Goal: Task Accomplishment & Management: Complete application form

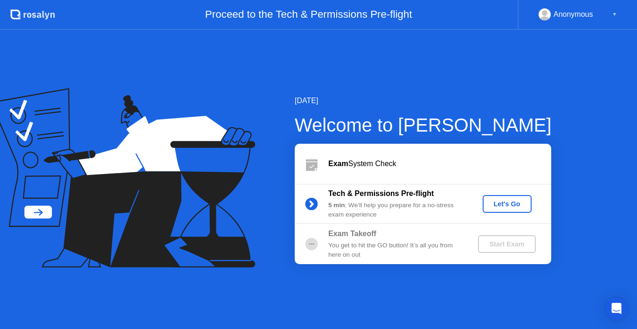
click at [513, 210] on button "Let's Go" at bounding box center [507, 204] width 49 height 18
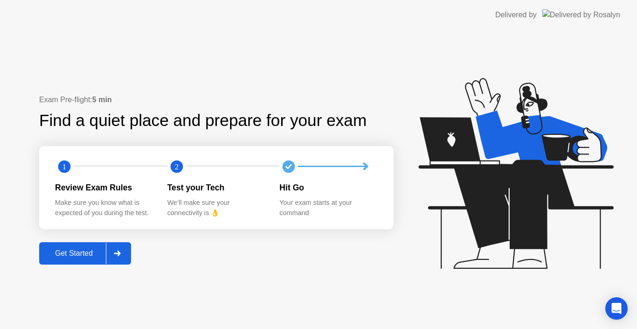
click at [123, 254] on div at bounding box center [117, 253] width 22 height 21
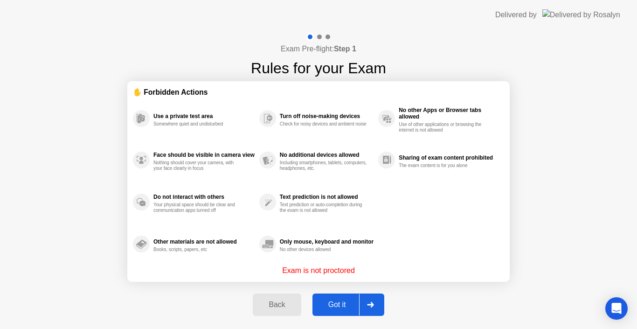
click at [375, 301] on div at bounding box center [370, 304] width 22 height 21
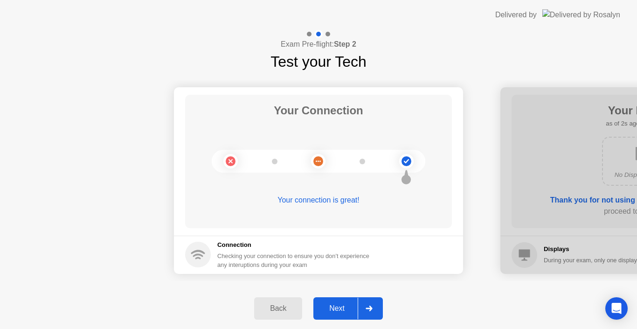
click at [375, 306] on div at bounding box center [369, 308] width 22 height 21
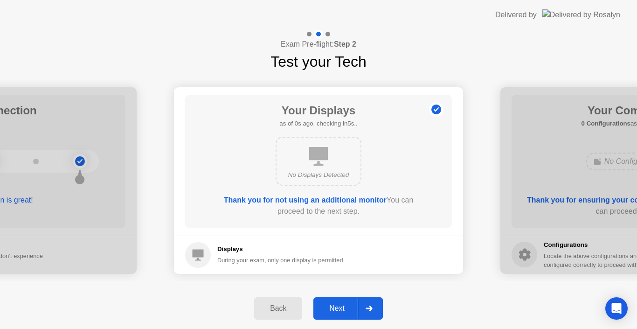
click at [375, 306] on div at bounding box center [369, 308] width 22 height 21
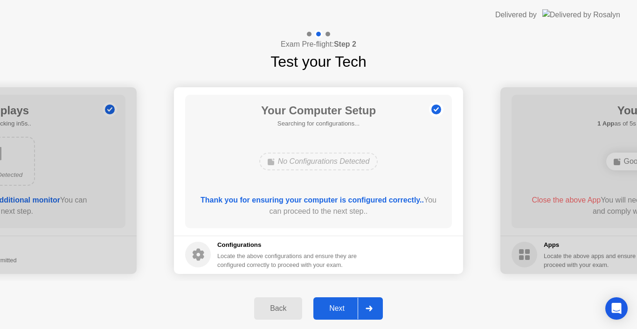
click at [375, 306] on div at bounding box center [369, 308] width 22 height 21
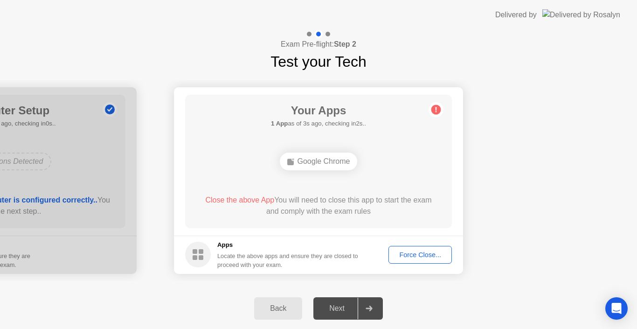
click at [420, 254] on div "Force Close..." at bounding box center [420, 254] width 57 height 7
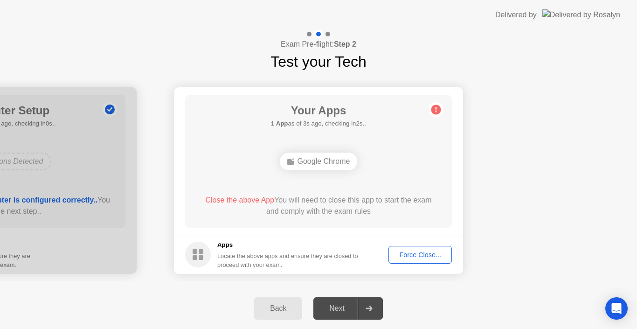
click at [435, 253] on div "Force Close..." at bounding box center [420, 254] width 57 height 7
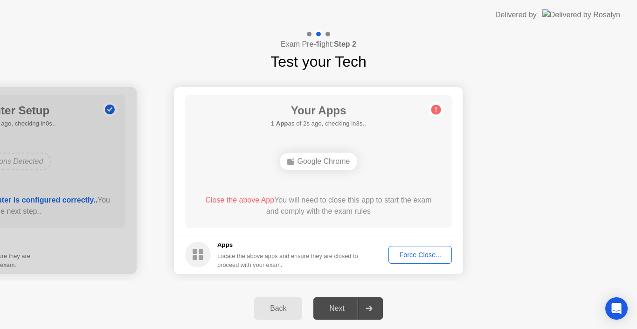
click at [324, 313] on div "Next" at bounding box center [337, 308] width 42 height 8
click at [356, 207] on div "Close the above App You will need to close this app to start the exam and compl…" at bounding box center [319, 206] width 240 height 22
click at [411, 256] on div "Force Close..." at bounding box center [420, 254] width 57 height 7
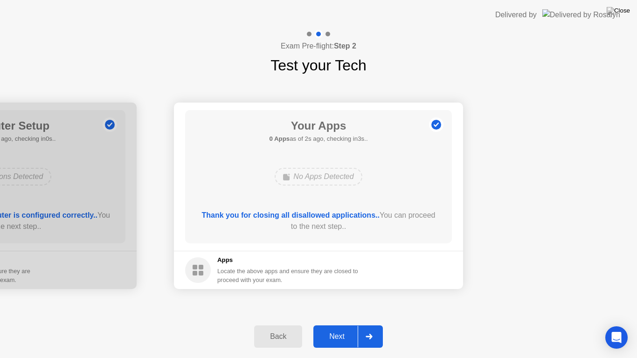
click at [349, 328] on div "Next" at bounding box center [337, 337] width 42 height 8
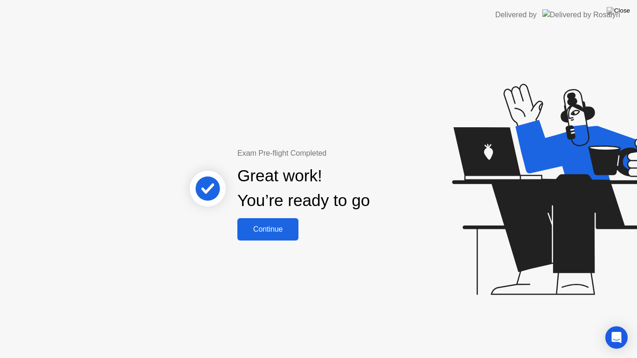
click at [280, 231] on div "Continue" at bounding box center [268, 229] width 56 height 8
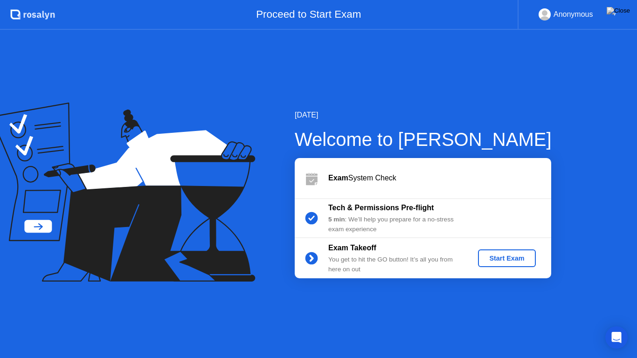
click at [508, 253] on button "Start Exam" at bounding box center [506, 259] width 57 height 18
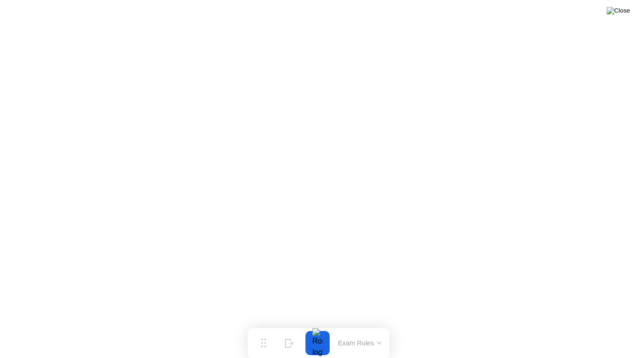
click at [619, 13] on img at bounding box center [618, 10] width 23 height 7
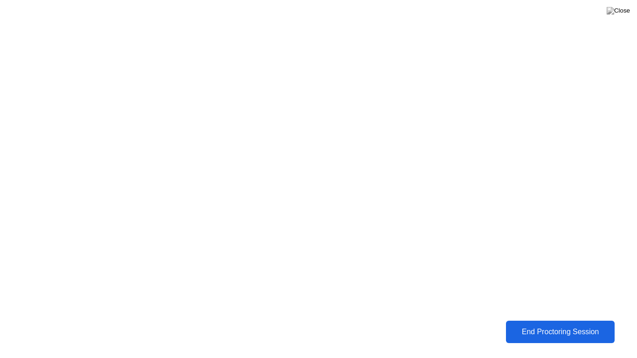
click at [580, 326] on button "End Proctoring Session" at bounding box center [560, 332] width 109 height 22
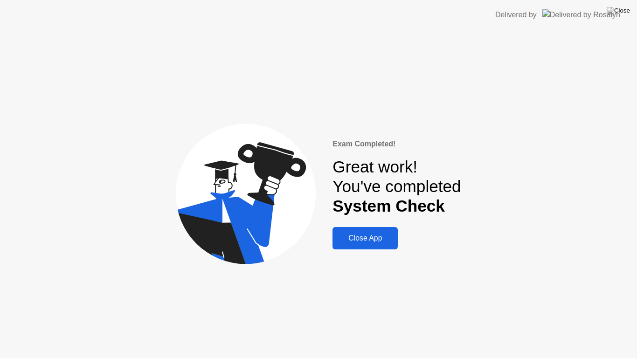
click at [376, 232] on button "Close App" at bounding box center [365, 238] width 65 height 22
